Goal: Find specific page/section: Find specific page/section

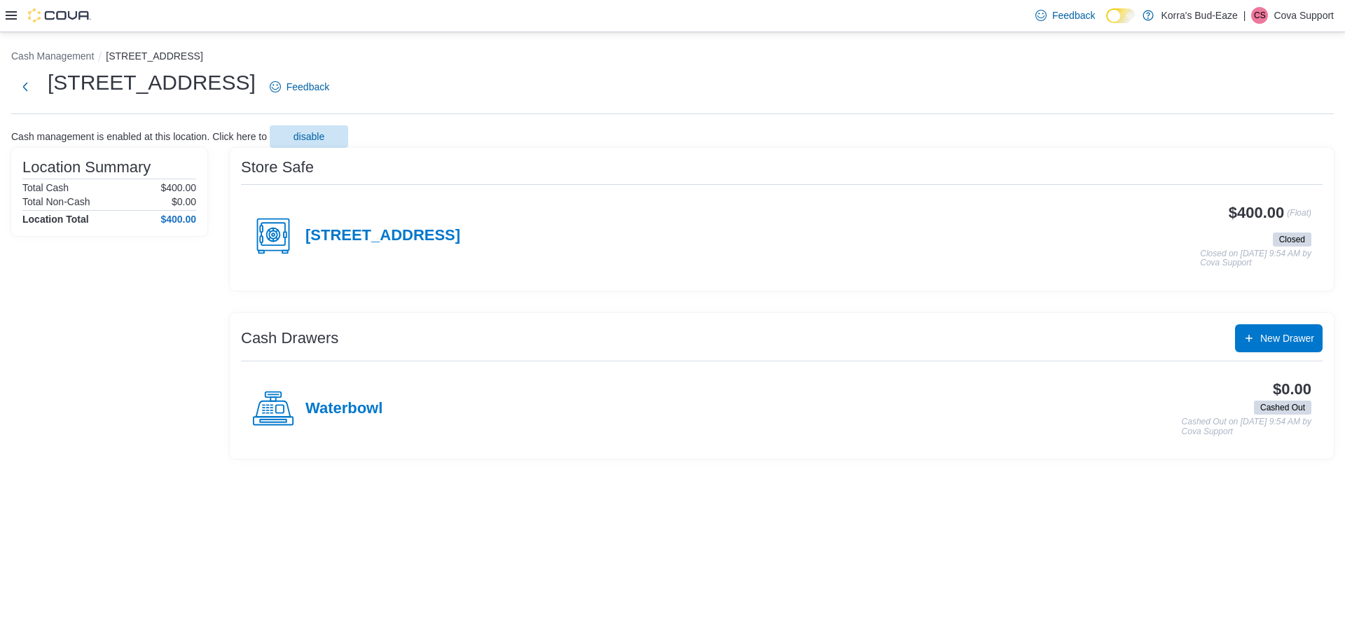
click at [1316, 14] on p "Cova Support" at bounding box center [1304, 15] width 60 height 17
click at [1251, 132] on span "Sign Out" at bounding box center [1244, 137] width 38 height 14
